Goal: Feedback & Contribution: Submit feedback/report problem

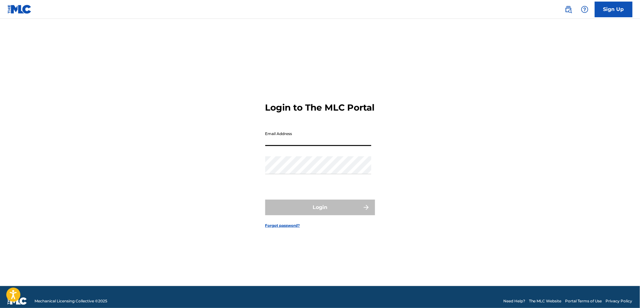
click at [275, 142] on input "Email Address" at bounding box center [318, 137] width 106 height 18
type input "[EMAIL_ADDRESS][DOMAIN_NAME]"
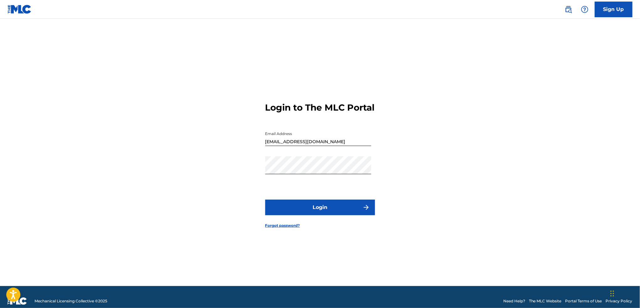
click at [331, 215] on button "Login" at bounding box center [320, 208] width 110 height 16
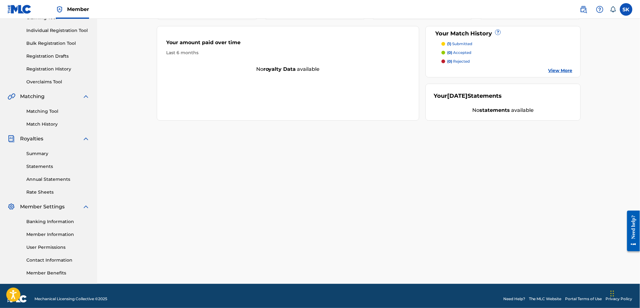
scroll to position [81, 0]
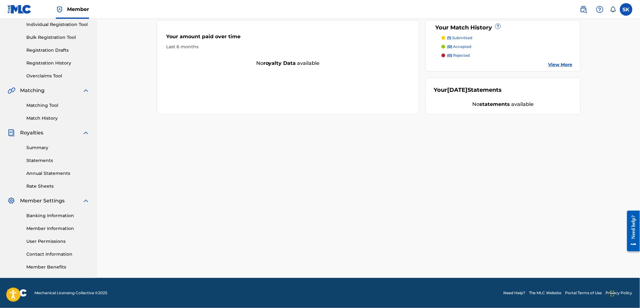
click at [47, 150] on link "Summary" at bounding box center [57, 148] width 63 height 7
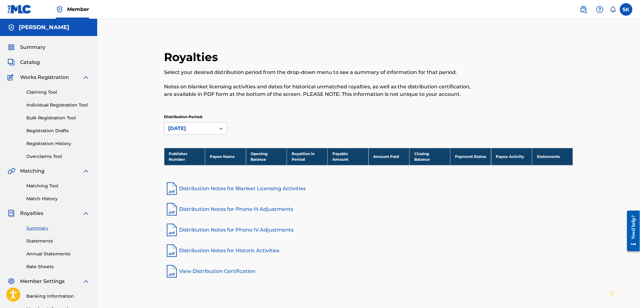
click at [37, 63] on span "Catalog" at bounding box center [30, 63] width 20 height 8
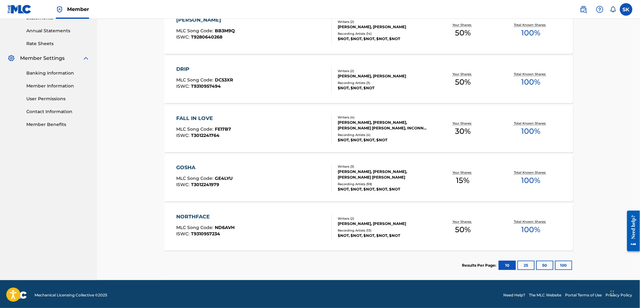
scroll to position [225, 0]
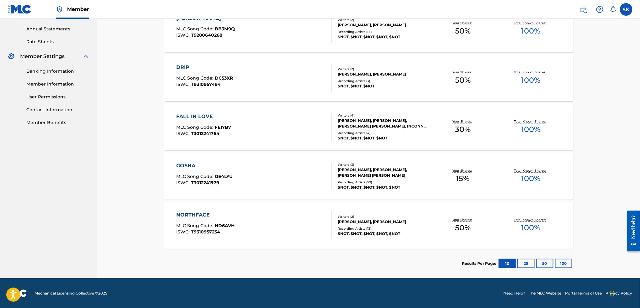
click at [189, 162] on div "GOSHA" at bounding box center [205, 166] width 56 height 8
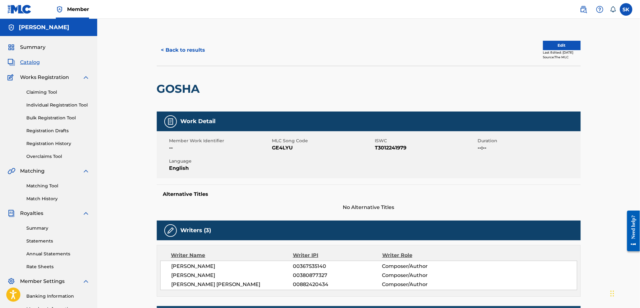
click at [33, 43] on div "Summary Catalog Works Registration Claiming Tool Individual Registration Tool B…" at bounding box center [48, 197] width 97 height 323
click at [33, 50] on span "Summary" at bounding box center [32, 48] width 25 height 8
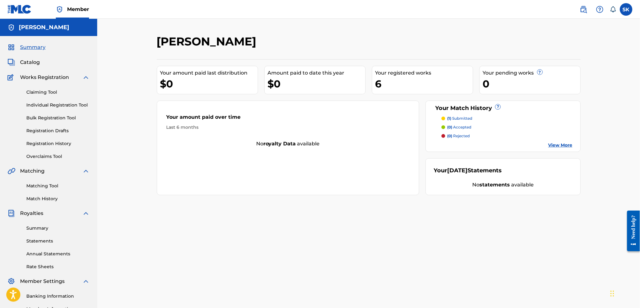
click at [46, 185] on link "Matching Tool" at bounding box center [57, 186] width 63 height 7
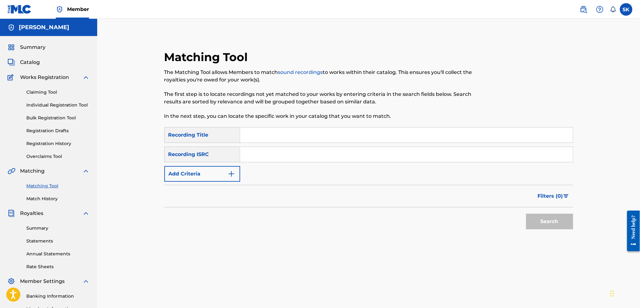
click at [50, 198] on link "Match History" at bounding box center [57, 199] width 63 height 7
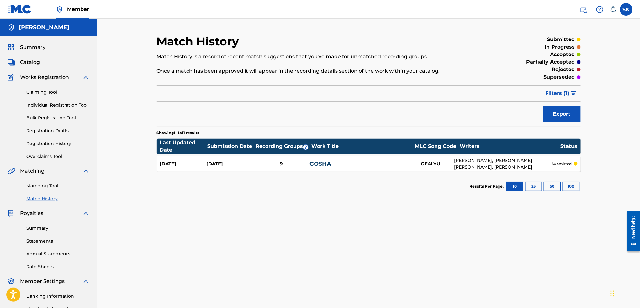
scroll to position [81, 0]
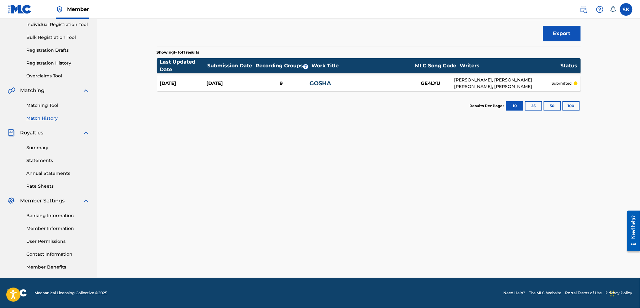
click at [49, 254] on link "Contact Information" at bounding box center [57, 254] width 63 height 7
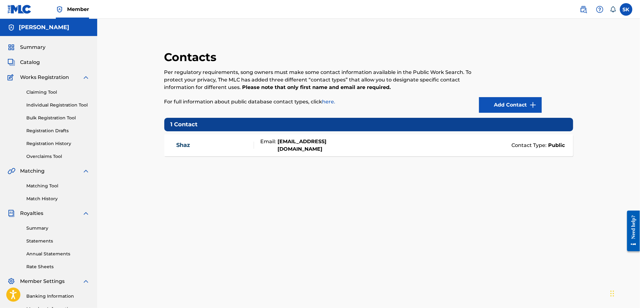
click at [41, 47] on span "Summary" at bounding box center [32, 48] width 25 height 8
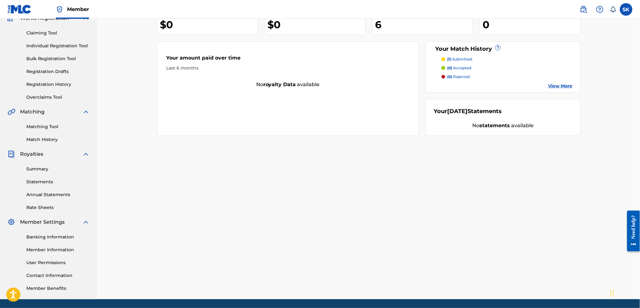
scroll to position [81, 0]
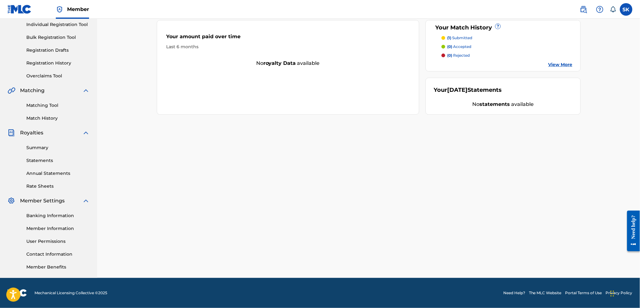
click at [627, 227] on div "Need help?" at bounding box center [633, 230] width 13 height 41
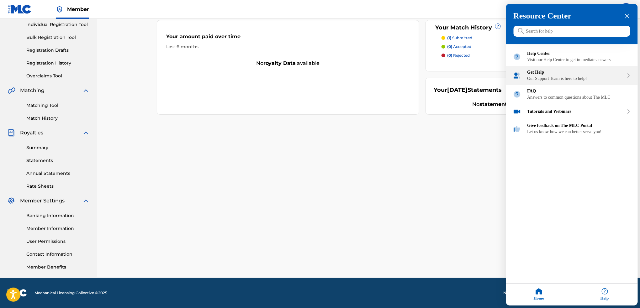
click at [562, 82] on div "Our Support Team is here to help!" at bounding box center [575, 79] width 97 height 5
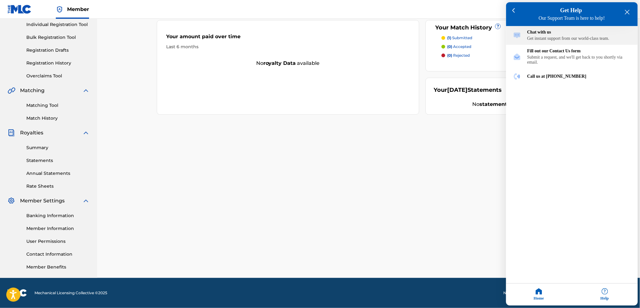
click at [559, 37] on div "Chat with us Get instant support from our world-class team." at bounding box center [578, 35] width 103 height 11
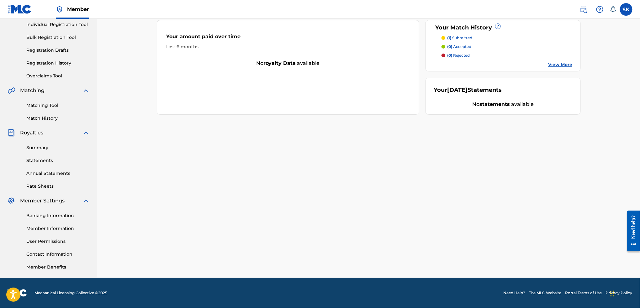
click at [637, 228] on div "Need help?" at bounding box center [633, 227] width 8 height 24
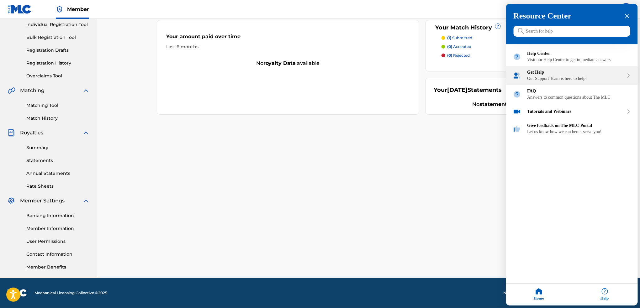
click at [570, 82] on div "Our Support Team is here to help!" at bounding box center [575, 79] width 97 height 5
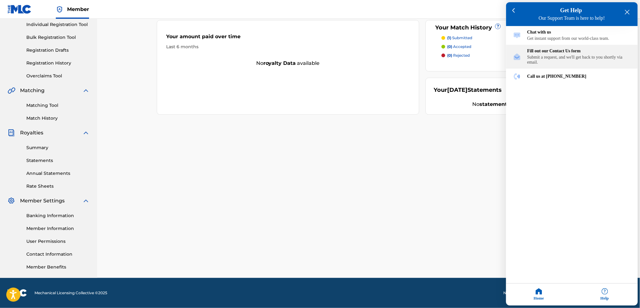
click at [569, 61] on div "Submit a request, and we'll get back to you shortly via email." at bounding box center [578, 60] width 103 height 10
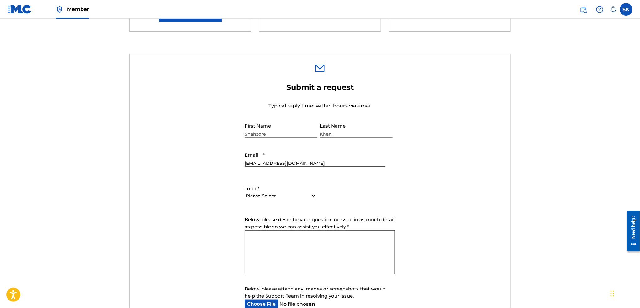
scroll to position [167, 0]
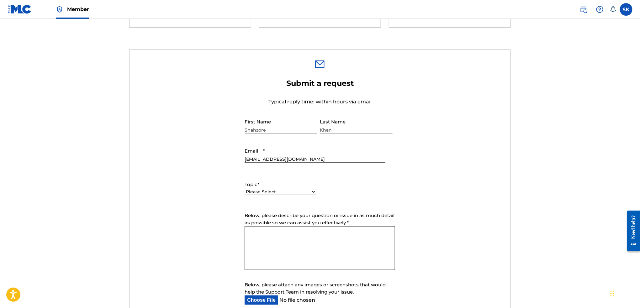
click at [288, 241] on textarea "Below, please describe your question or issue in as much detail as possible so …" at bounding box center [320, 248] width 151 height 44
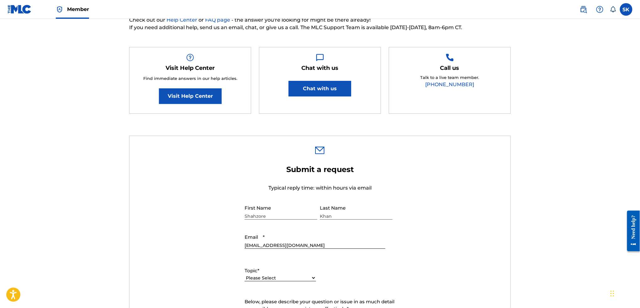
scroll to position [0, 0]
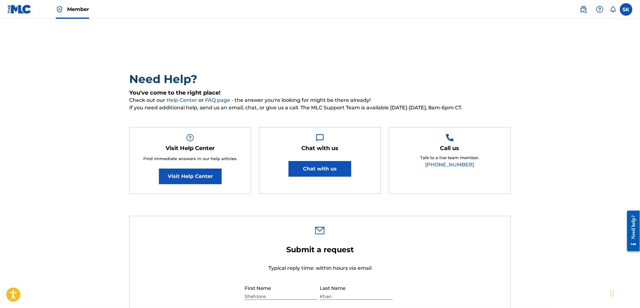
click at [26, 13] on img at bounding box center [20, 9] width 24 height 9
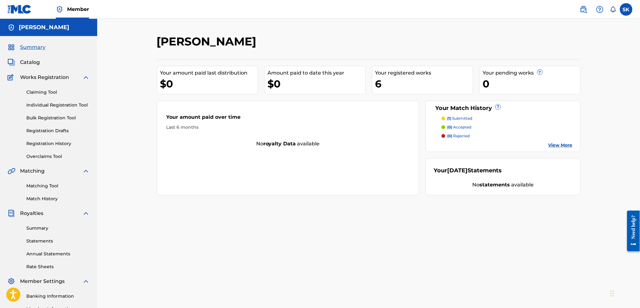
click at [636, 224] on div "Need help?" at bounding box center [633, 227] width 8 height 24
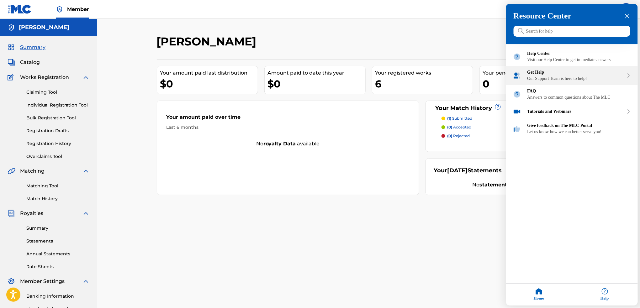
click at [561, 75] on div "Get Help" at bounding box center [575, 72] width 97 height 5
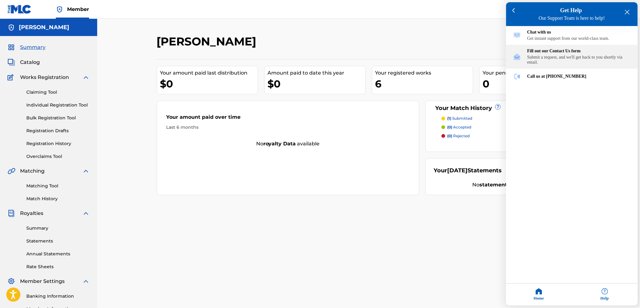
click at [553, 62] on div "Submit a request, and we'll get back to you shortly via email." at bounding box center [578, 60] width 103 height 10
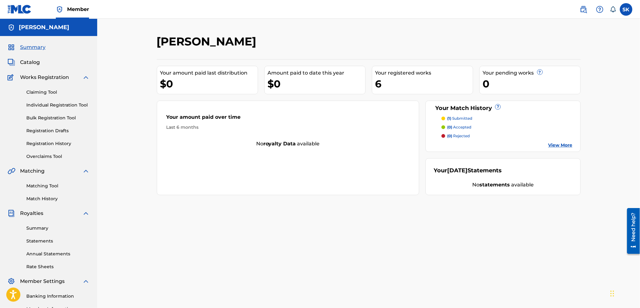
click at [637, 230] on div "Need help?" at bounding box center [633, 227] width 8 height 29
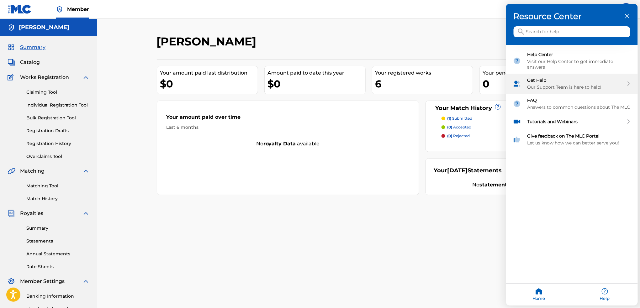
click at [563, 81] on div "Get Help" at bounding box center [575, 81] width 97 height 6
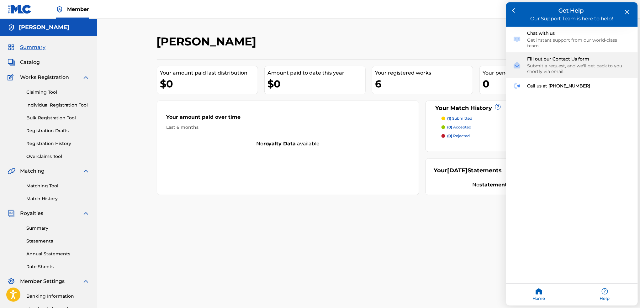
click at [556, 56] on div "Fill out our Contact Us form" at bounding box center [578, 59] width 103 height 6
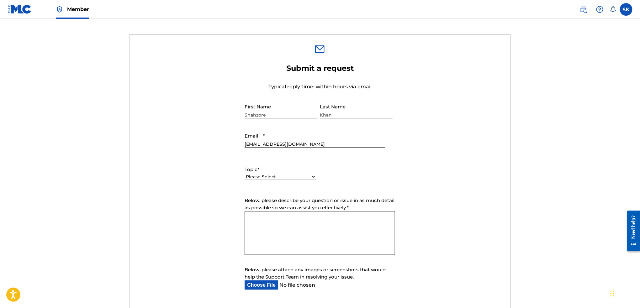
scroll to position [192, 0]
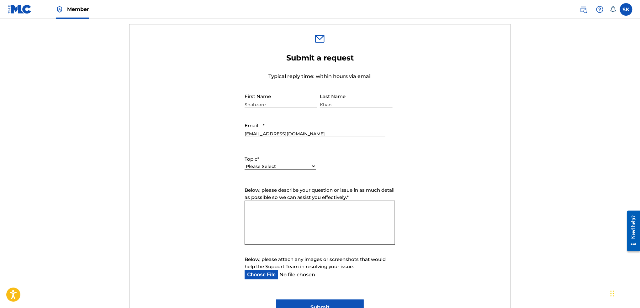
click at [305, 165] on select "Please Select I need help with my account I need help with managing my catalog …" at bounding box center [280, 166] width 71 height 7
click at [245, 164] on select "Please Select I need help with my account I need help with managing my catalog …" at bounding box center [280, 166] width 71 height 7
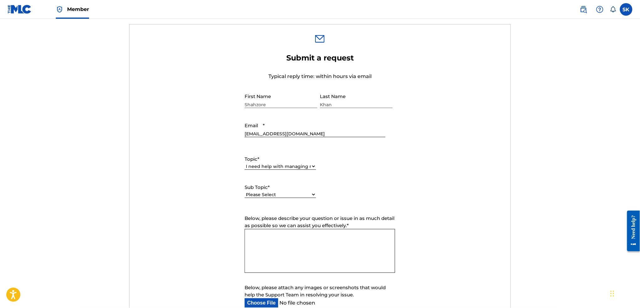
click at [299, 187] on label "Sub Topic *" at bounding box center [280, 187] width 71 height 7
click at [299, 192] on select "Please Select I need help with CWR I need help registering my work(s) in The ML…" at bounding box center [280, 195] width 71 height 7
click at [301, 191] on div "Sub Topic * Please Select I need help with CWR I need help registering my work(…" at bounding box center [280, 191] width 71 height 28
click at [301, 192] on li "Please complete this required field." at bounding box center [280, 199] width 71 height 15
click at [309, 189] on select "Please Select I need help with CWR I need help registering my work(s) in The ML…" at bounding box center [280, 188] width 71 height 7
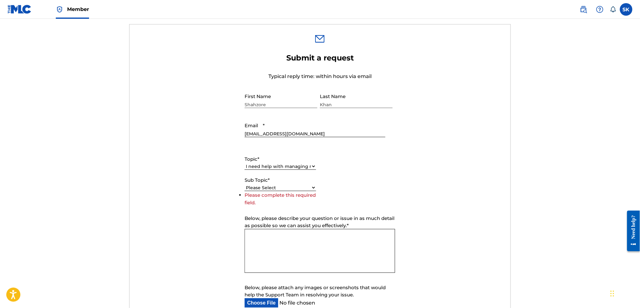
click at [300, 166] on select "Please Select I need help with my account I need help with managing my catalog …" at bounding box center [280, 166] width 71 height 7
select select "I need help with my account"
click at [245, 164] on select "Please Select I need help with my account I need help with managing my catalog …" at bounding box center [280, 166] width 71 height 7
click at [314, 191] on div "Please Select I need help with my user account I can't log in to my user accoun…" at bounding box center [280, 198] width 71 height 14
click at [314, 193] on select "Please Select I need help with my user account I can't log in to my user accoun…" at bounding box center [280, 195] width 71 height 7
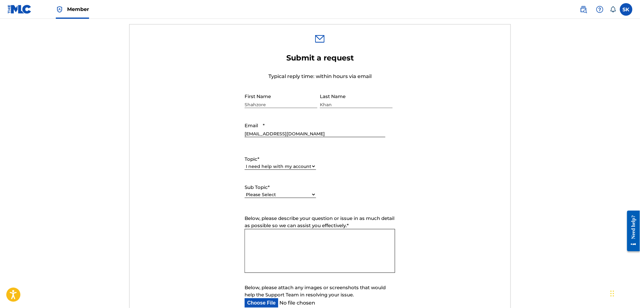
select select "I need help with my Member account"
click at [245, 192] on select "Please Select I need help with my user account I can't log in to my user accoun…" at bounding box center [280, 195] width 71 height 7
click at [305, 237] on textarea "Below, please describe your question or issue in as much detail as possible so …" at bounding box center [320, 251] width 151 height 44
paste textarea "Subject: Inquiry Regarding $0 Royalties on Registered Works Hello MLC Support, …"
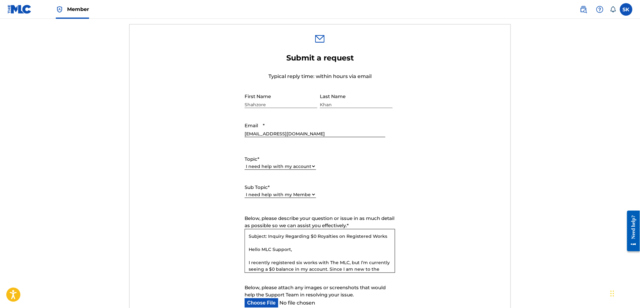
scroll to position [98, 0]
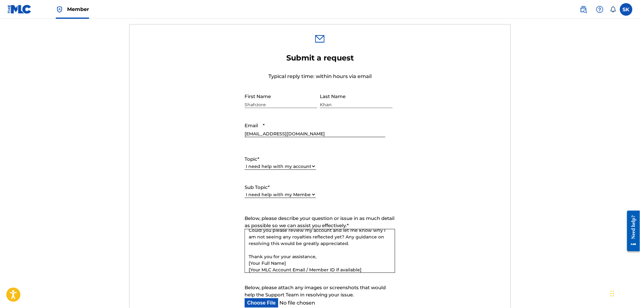
drag, startPoint x: 305, startPoint y: 237, endPoint x: 287, endPoint y: 265, distance: 32.7
click at [287, 265] on textarea "Subject: Inquiry Regarding $0 Royalties on Registered Works Hello MLC Support, …" at bounding box center [320, 251] width 151 height 44
click at [263, 270] on textarea "Subject: Inquiry Regarding $0 Royalties on Registered Works Hello MLC Support, …" at bounding box center [320, 251] width 151 height 44
type textarea "Subject: Inquiry Regarding $0 Royalties on Registered Works Hello MLC Support, …"
drag, startPoint x: 329, startPoint y: 265, endPoint x: 321, endPoint y: 264, distance: 7.3
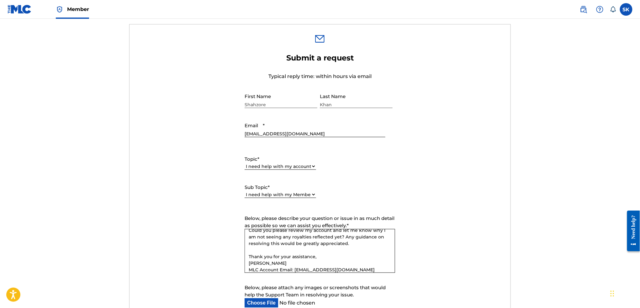
click at [321, 264] on textarea "Subject: Inquiry Regarding $0 Royalties on Registered Works Hello MLC Support, …" at bounding box center [320, 251] width 151 height 44
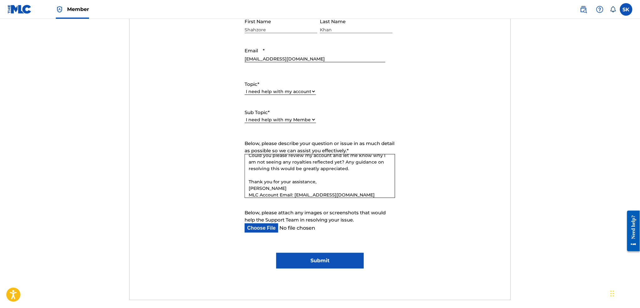
scroll to position [268, 0]
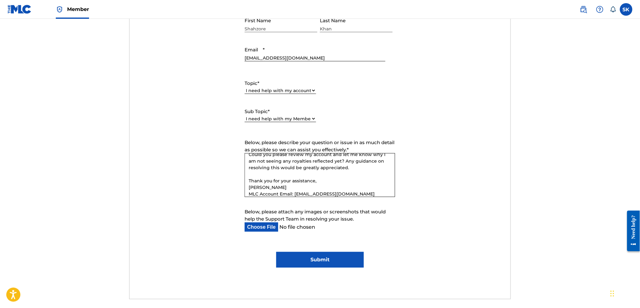
click at [338, 214] on span "Below, please attach any images or screenshots that would help the Support Team…" at bounding box center [315, 215] width 141 height 13
click at [338, 223] on input "Below, please attach any images or screenshots that would help the Support Team…" at bounding box center [315, 227] width 140 height 9
click at [318, 257] on input "Submit" at bounding box center [319, 260] width 87 height 16
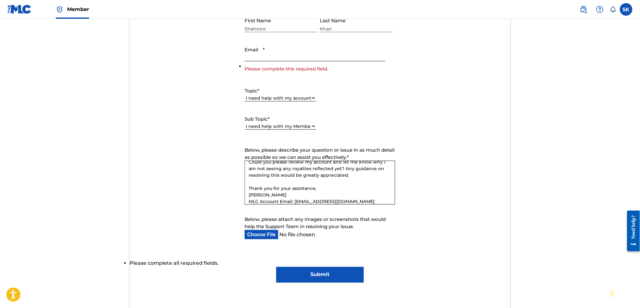
click at [306, 50] on input "Email *" at bounding box center [315, 53] width 140 height 18
type input "[EMAIL_ADDRESS][DOMAIN_NAME]"
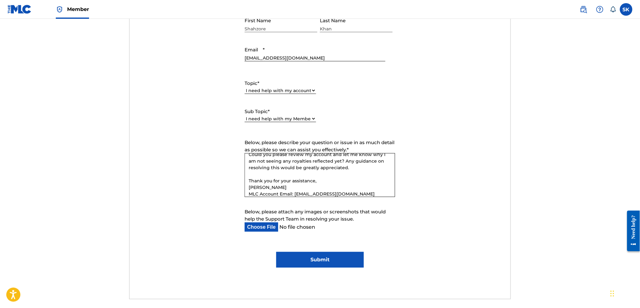
click at [332, 263] on input "Submit" at bounding box center [319, 260] width 87 height 16
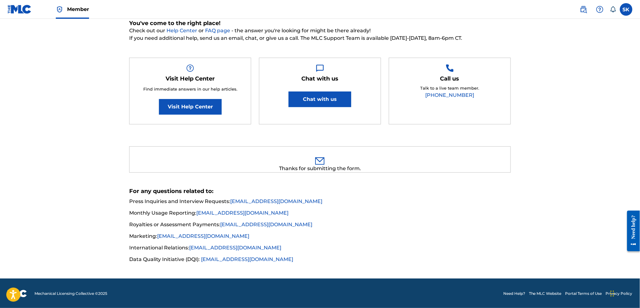
scroll to position [0, 0]
